Goal: Task Accomplishment & Management: Use online tool/utility

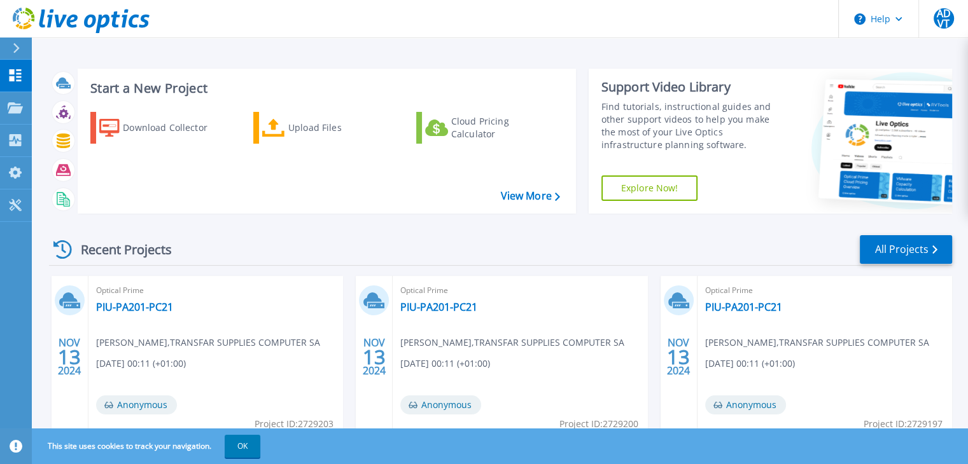
click at [17, 45] on icon at bounding box center [16, 48] width 7 height 10
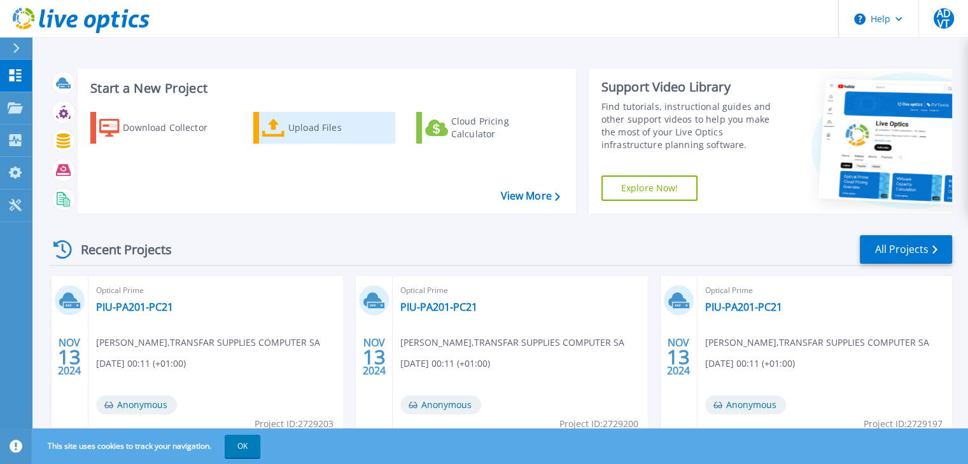
click at [316, 126] on div "Upload Files" at bounding box center [339, 127] width 102 height 25
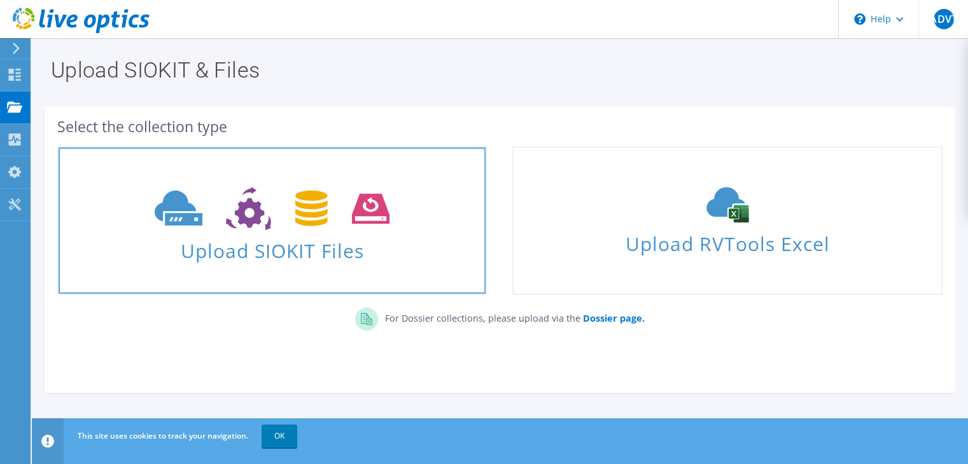
click at [301, 207] on use at bounding box center [272, 209] width 235 height 44
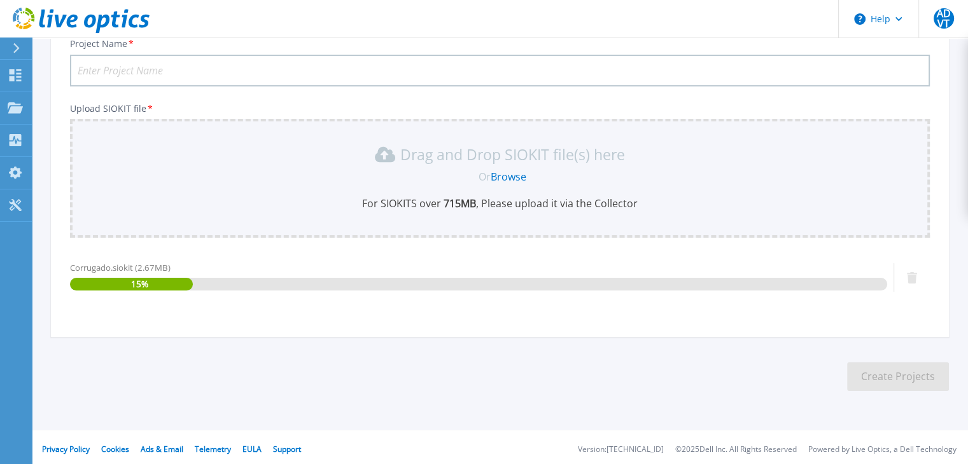
scroll to position [102, 0]
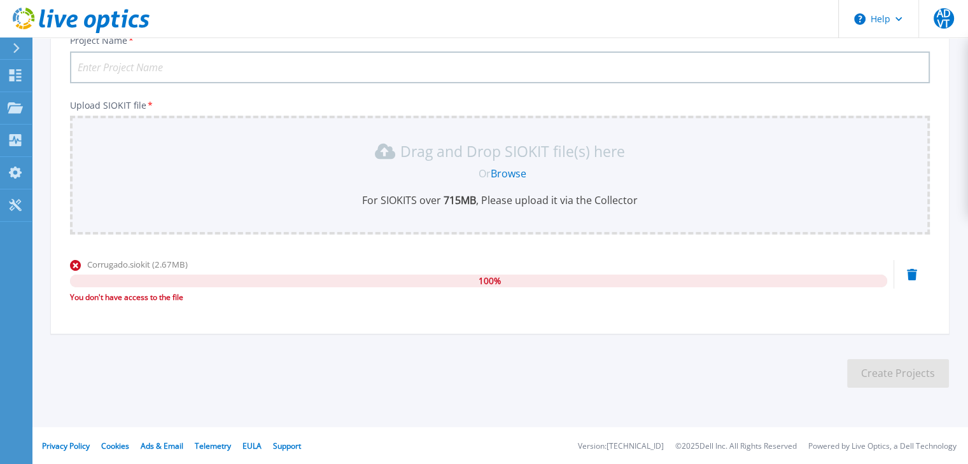
click at [662, 332] on div "Project Name * Upload SIOKIT file * Drag and Drop SIOKIT file(s) here Or Browse…" at bounding box center [500, 179] width 898 height 310
click at [912, 275] on icon at bounding box center [912, 274] width 10 height 11
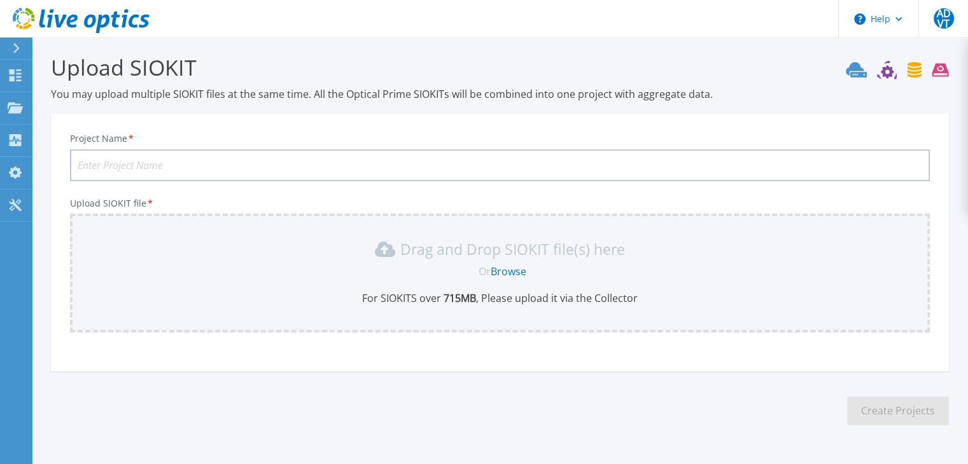
scroll to position [0, 0]
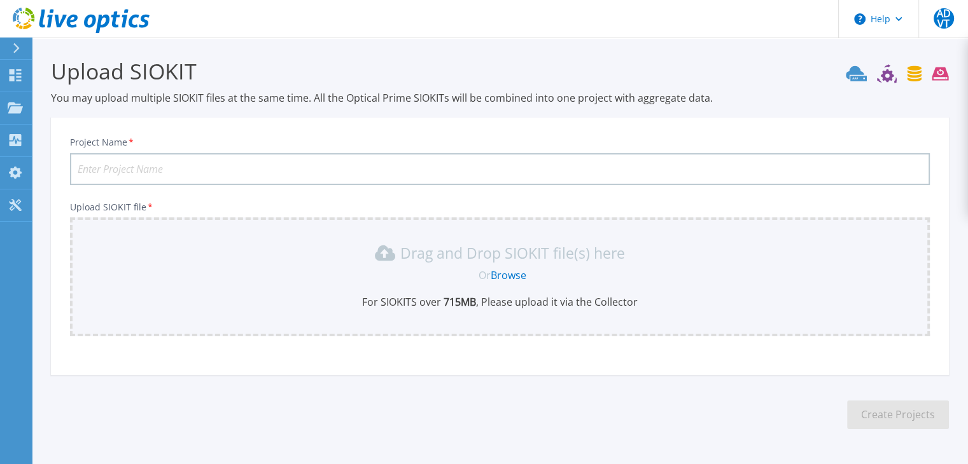
click at [208, 169] on input "Project Name *" at bounding box center [500, 169] width 860 height 32
click at [212, 156] on input "Project Name *" at bounding box center [500, 169] width 860 height 32
click at [211, 160] on input "Project Name *" at bounding box center [500, 169] width 860 height 32
click at [204, 171] on input "Project Name *" at bounding box center [500, 169] width 860 height 32
type input "CORRUGADO"
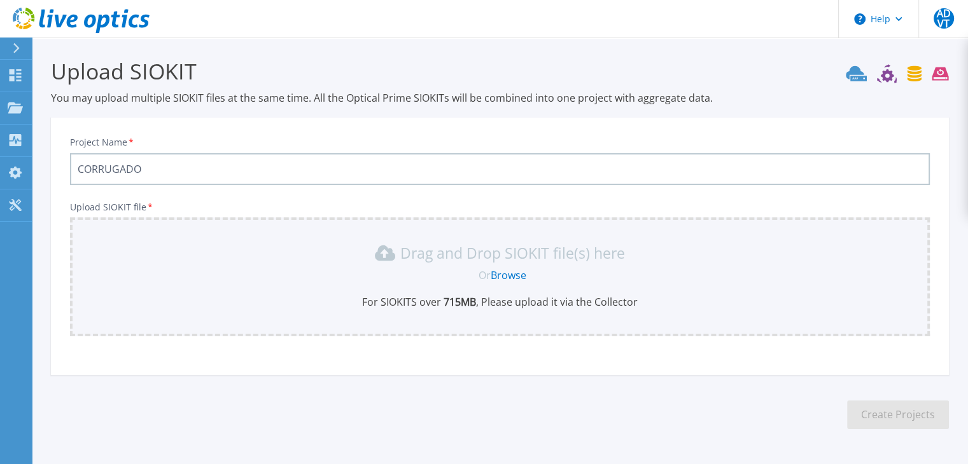
click at [506, 277] on link "Browse" at bounding box center [509, 275] width 36 height 14
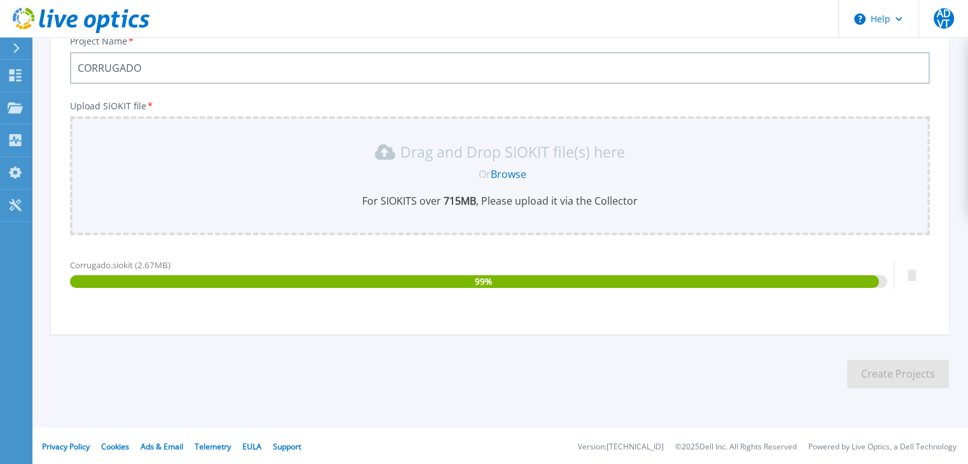
scroll to position [102, 0]
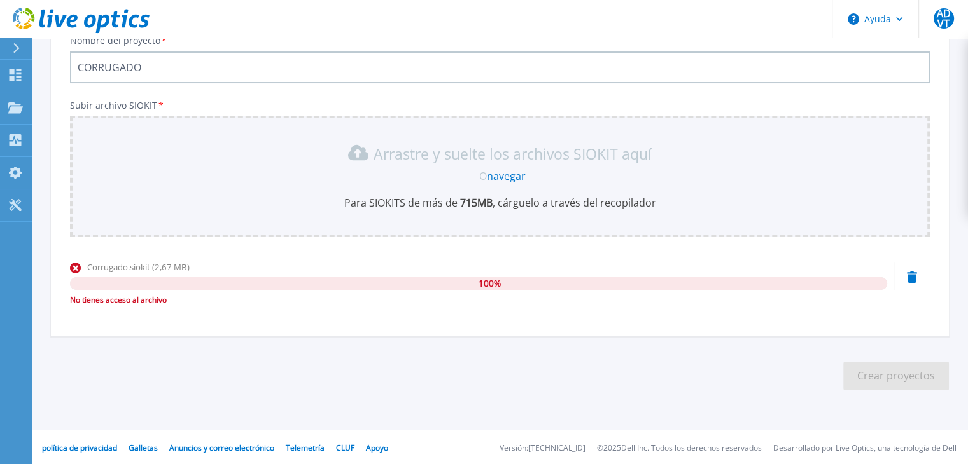
click at [216, 333] on div "Nombre del proyecto * CORRUGADO Subir archivo SIOKIT * Arrastre y suelte los ar…" at bounding box center [500, 180] width 898 height 312
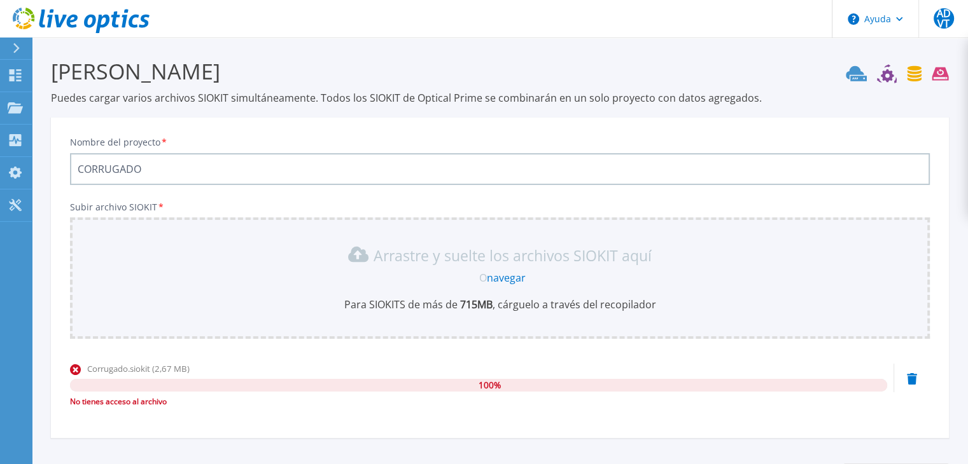
click at [615, 46] on section "Subir SIOKIT Puedes cargar varios archivos SIOKIT simultáneamente. Todos los SI…" at bounding box center [500, 280] width 936 height 484
